Goal: Find specific page/section: Find specific page/section

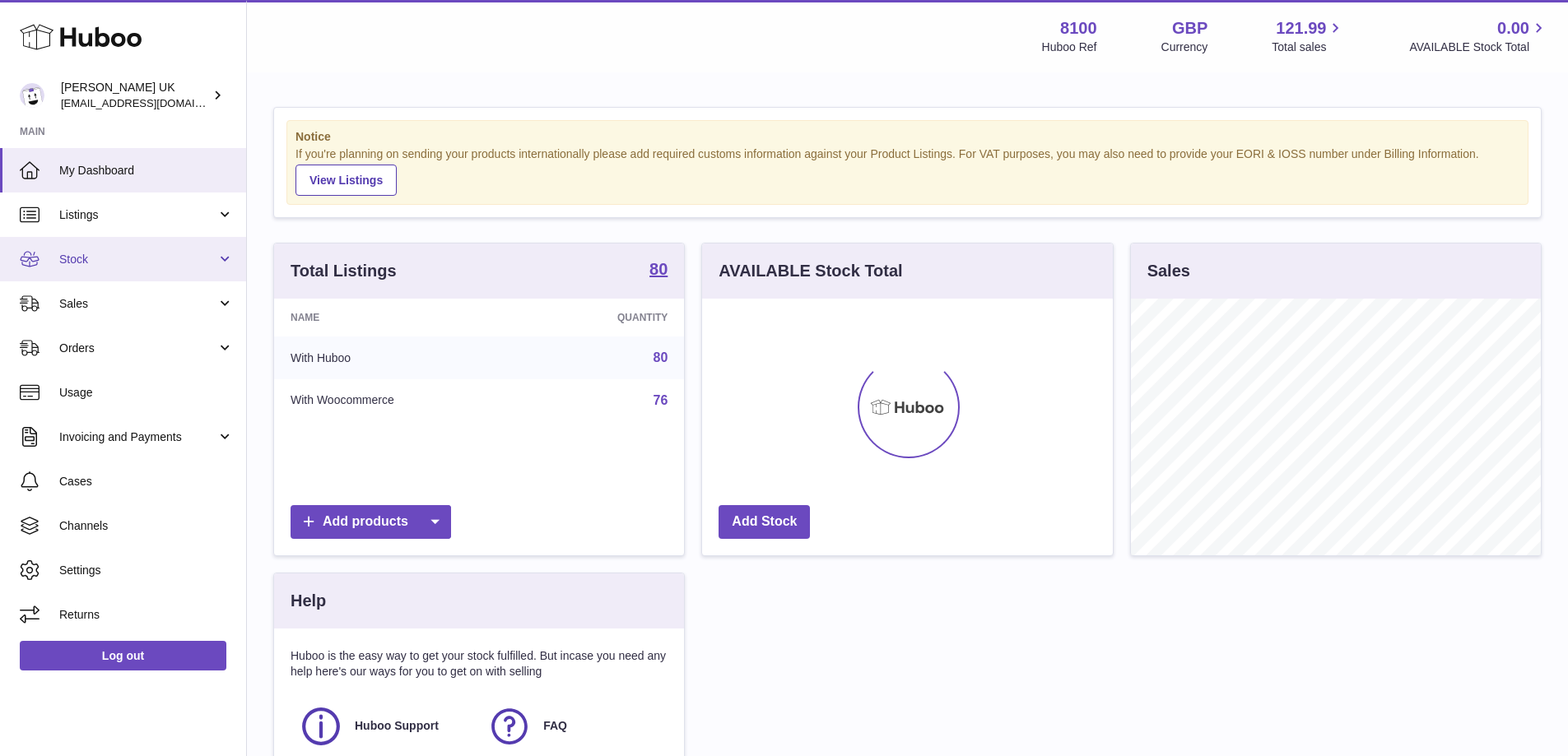
scroll to position [256, 410]
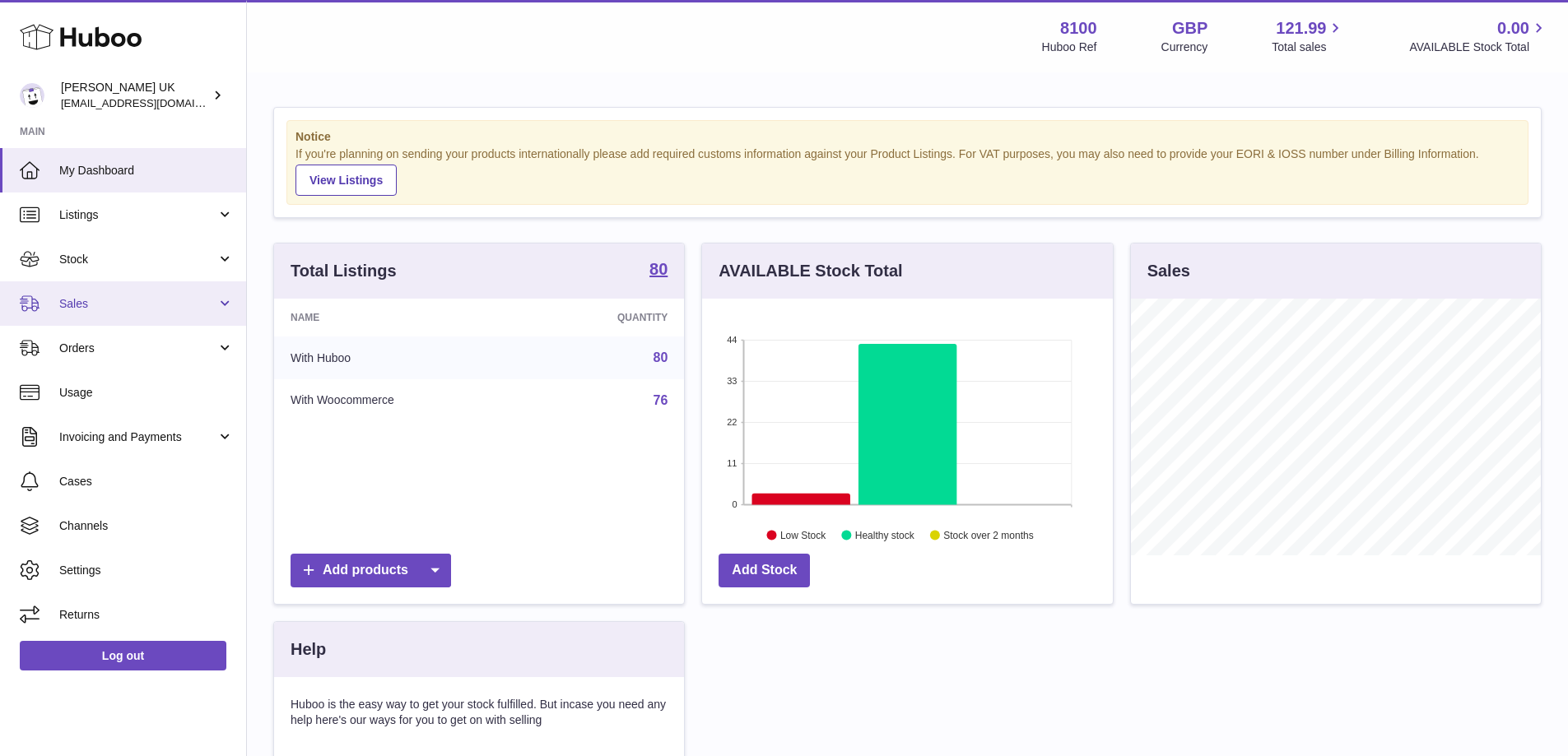
click at [93, 288] on link "Sales" at bounding box center [123, 303] width 246 height 44
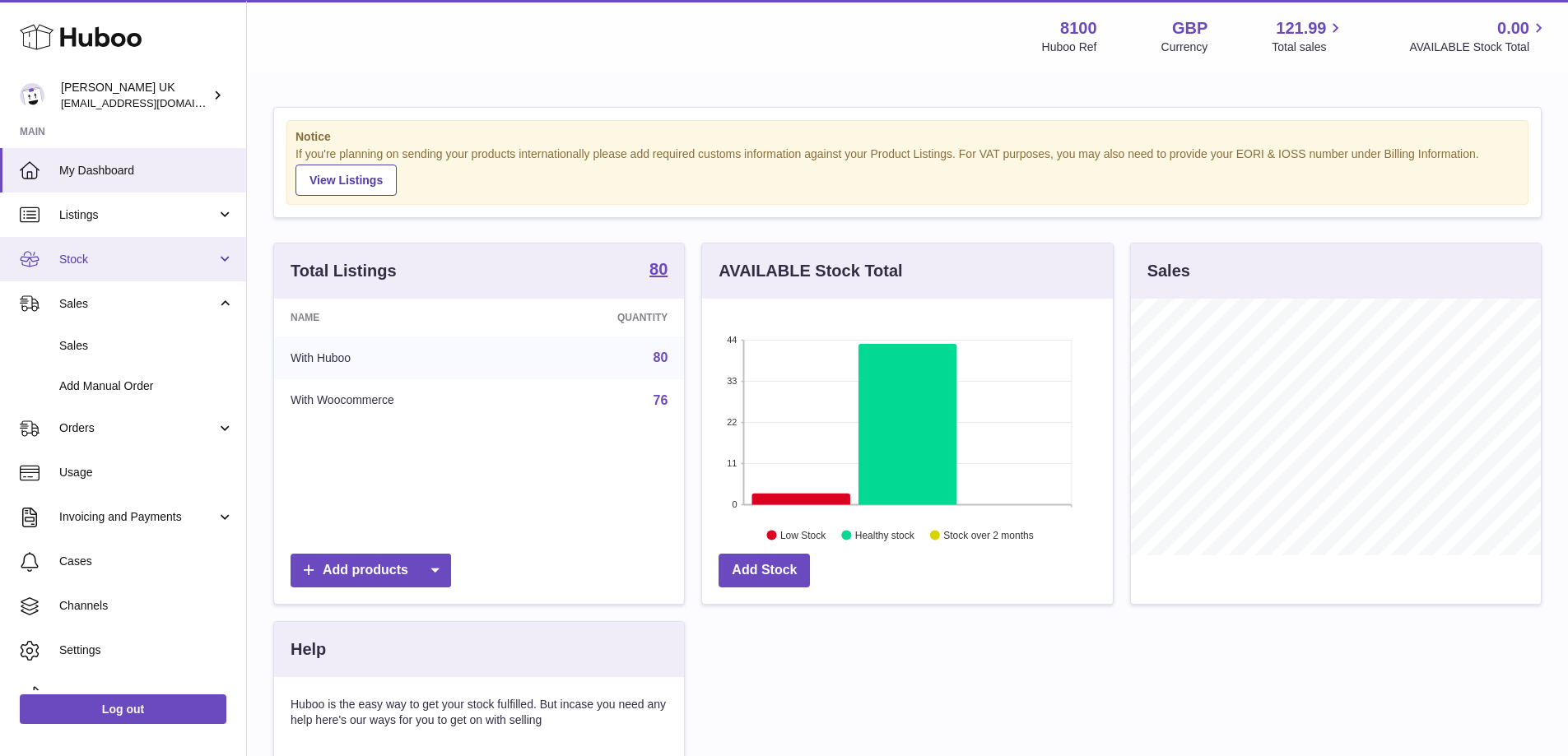
click at [97, 255] on span "Stock" at bounding box center [138, 259] width 157 height 16
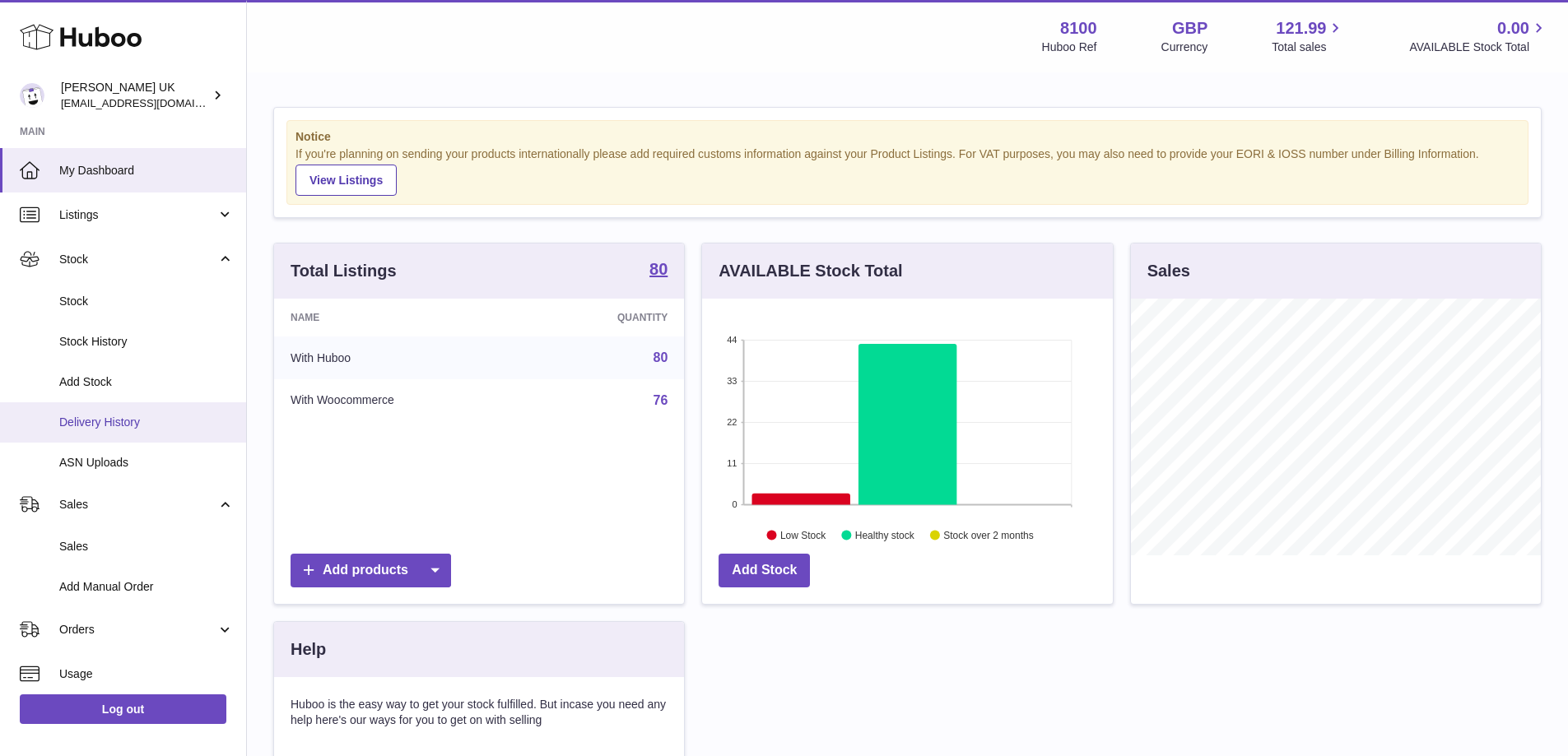
click at [109, 423] on span "Delivery History" at bounding box center [146, 422] width 175 height 16
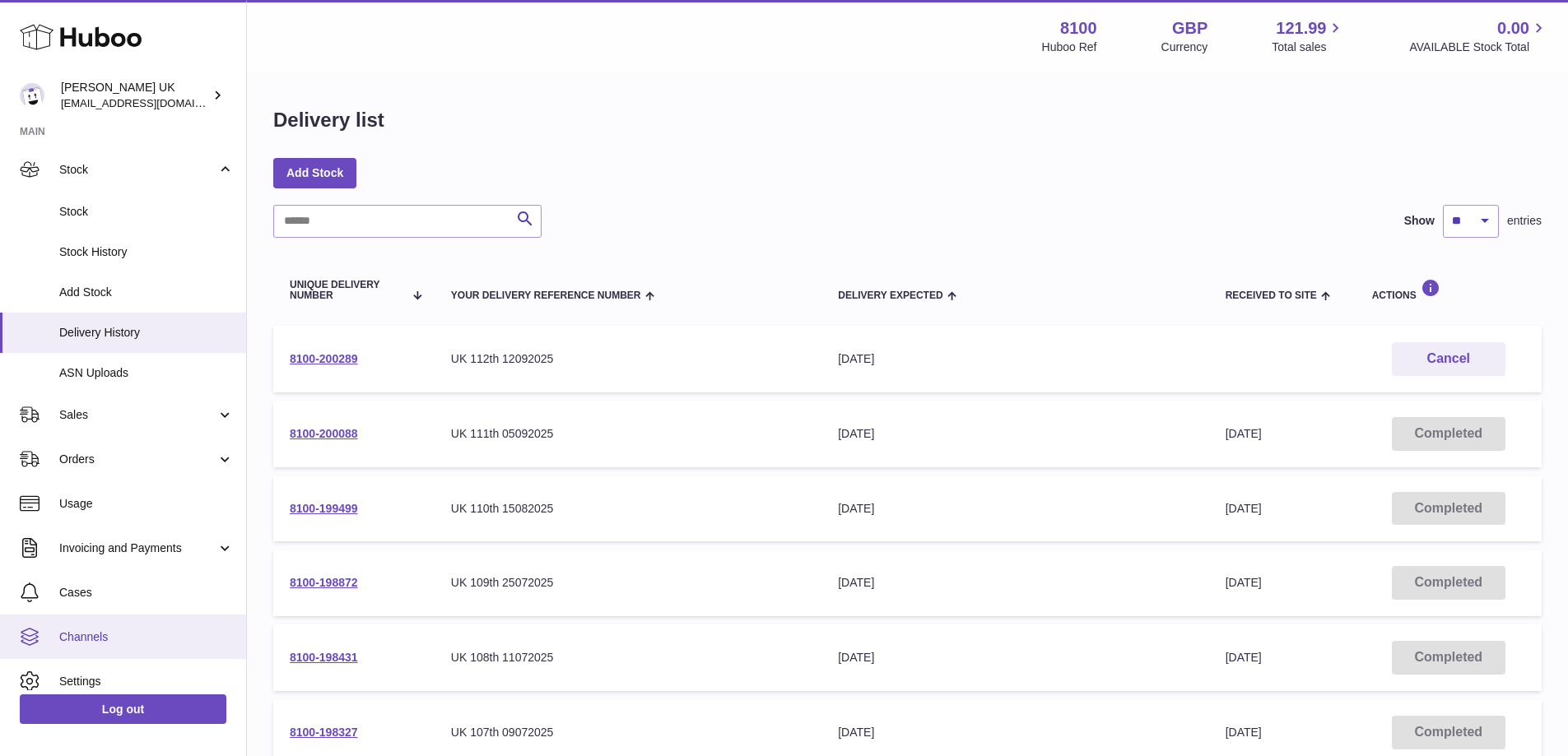
scroll to position [147, 0]
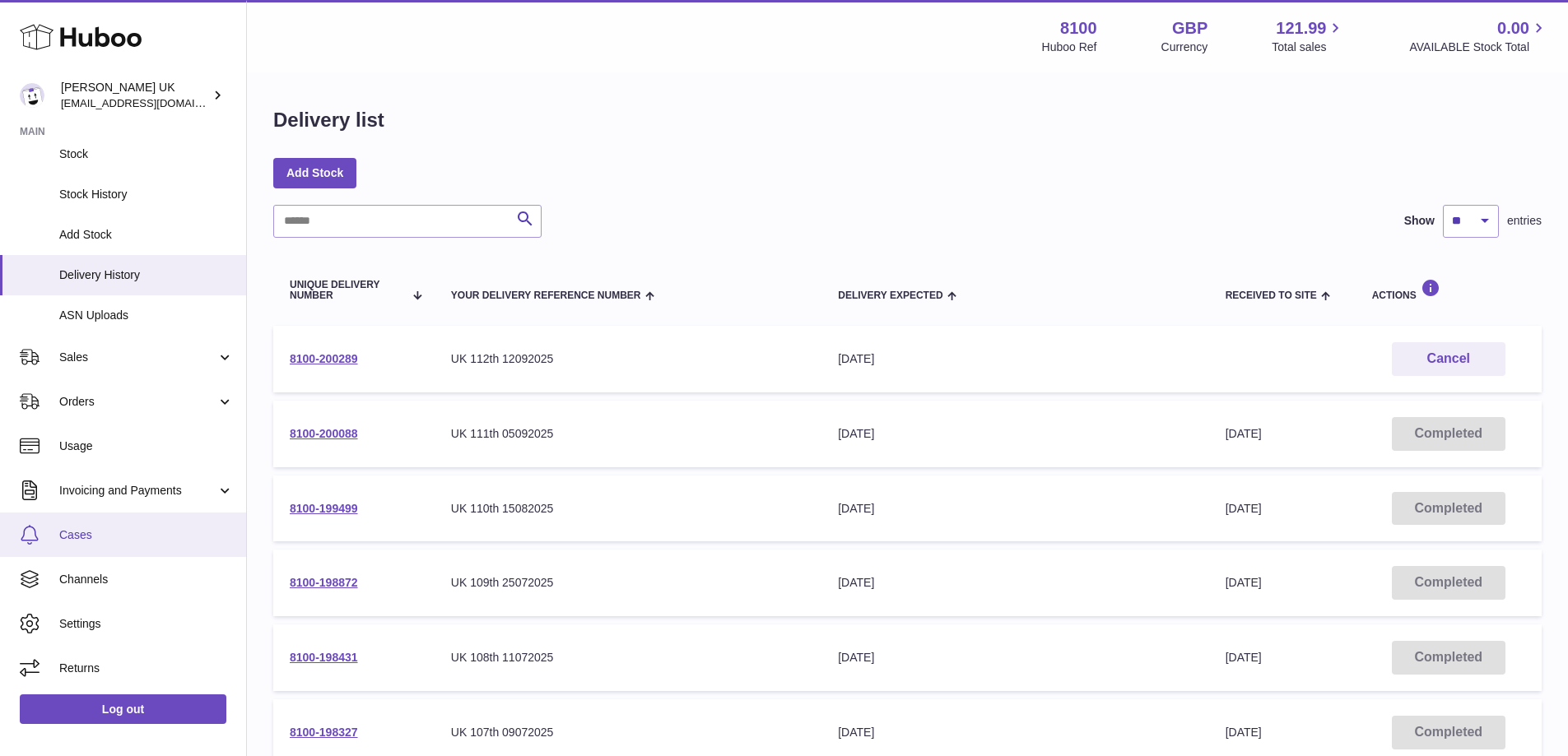
click at [86, 537] on span "Cases" at bounding box center [146, 535] width 175 height 16
